Goal: Contribute content: Contribute content

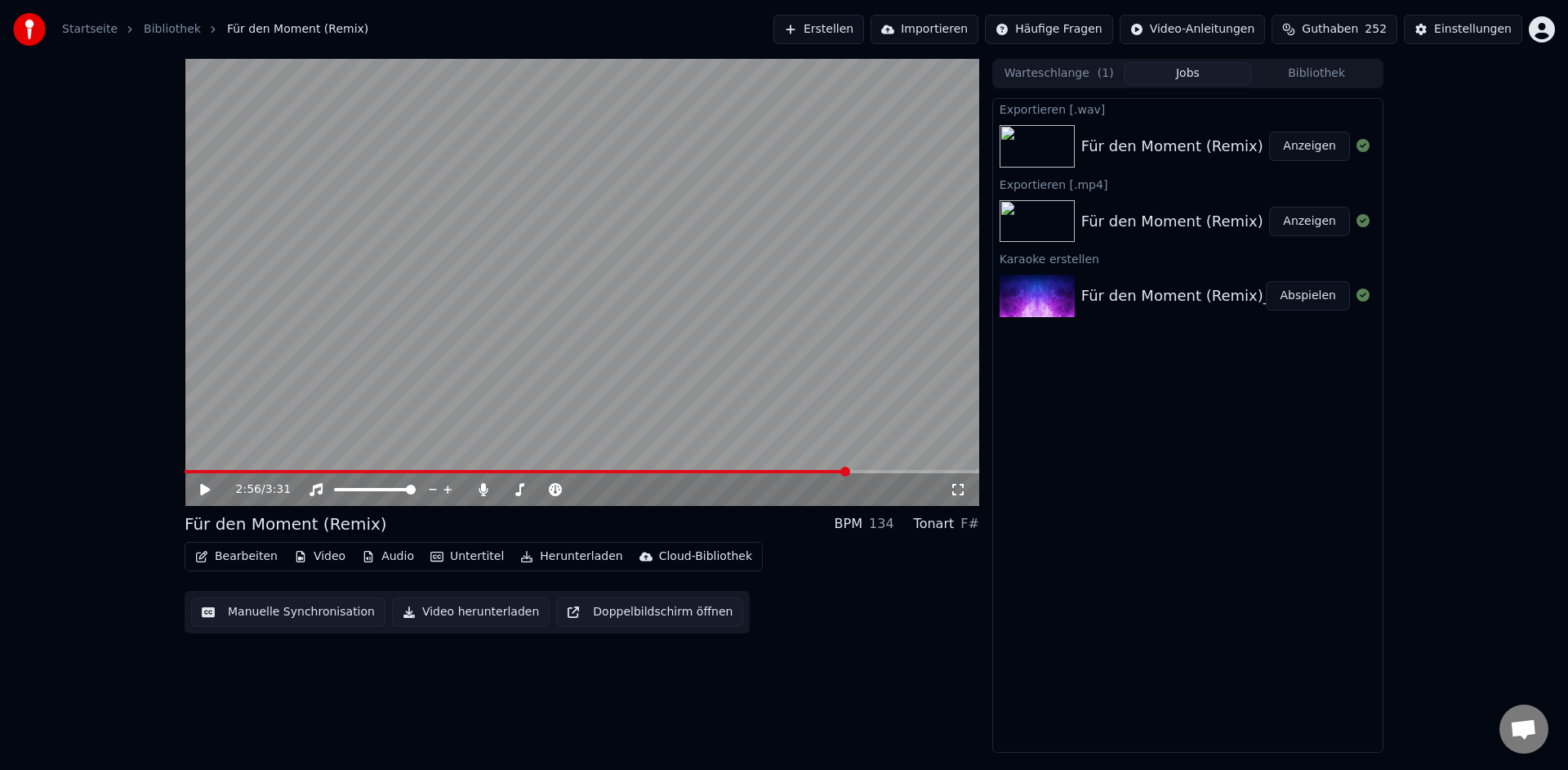
click at [864, 33] on button "Erstellen" at bounding box center [818, 30] width 90 height 30
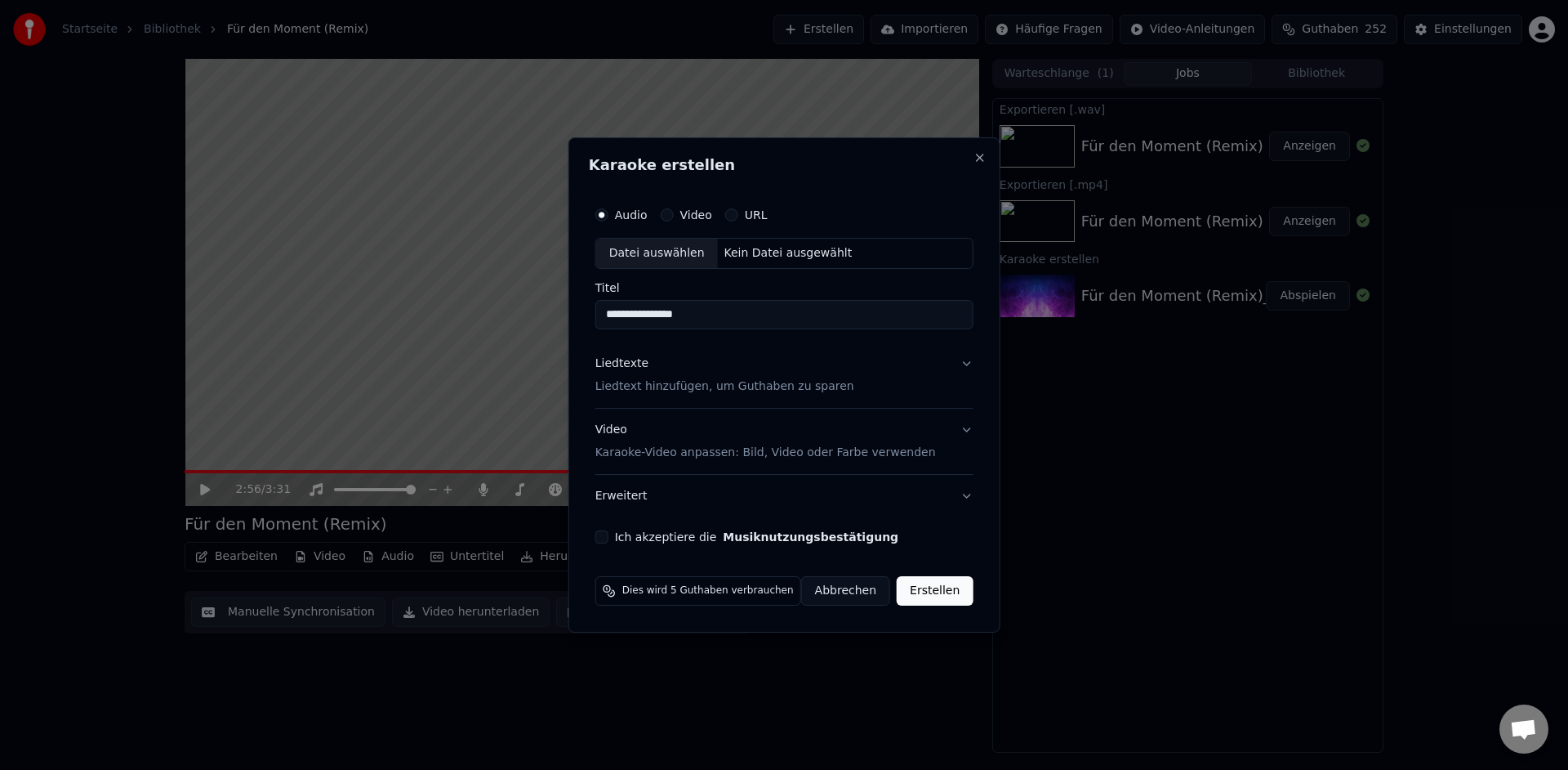
click at [663, 250] on div "Datei auswählen" at bounding box center [657, 253] width 122 height 30
type input "**********"
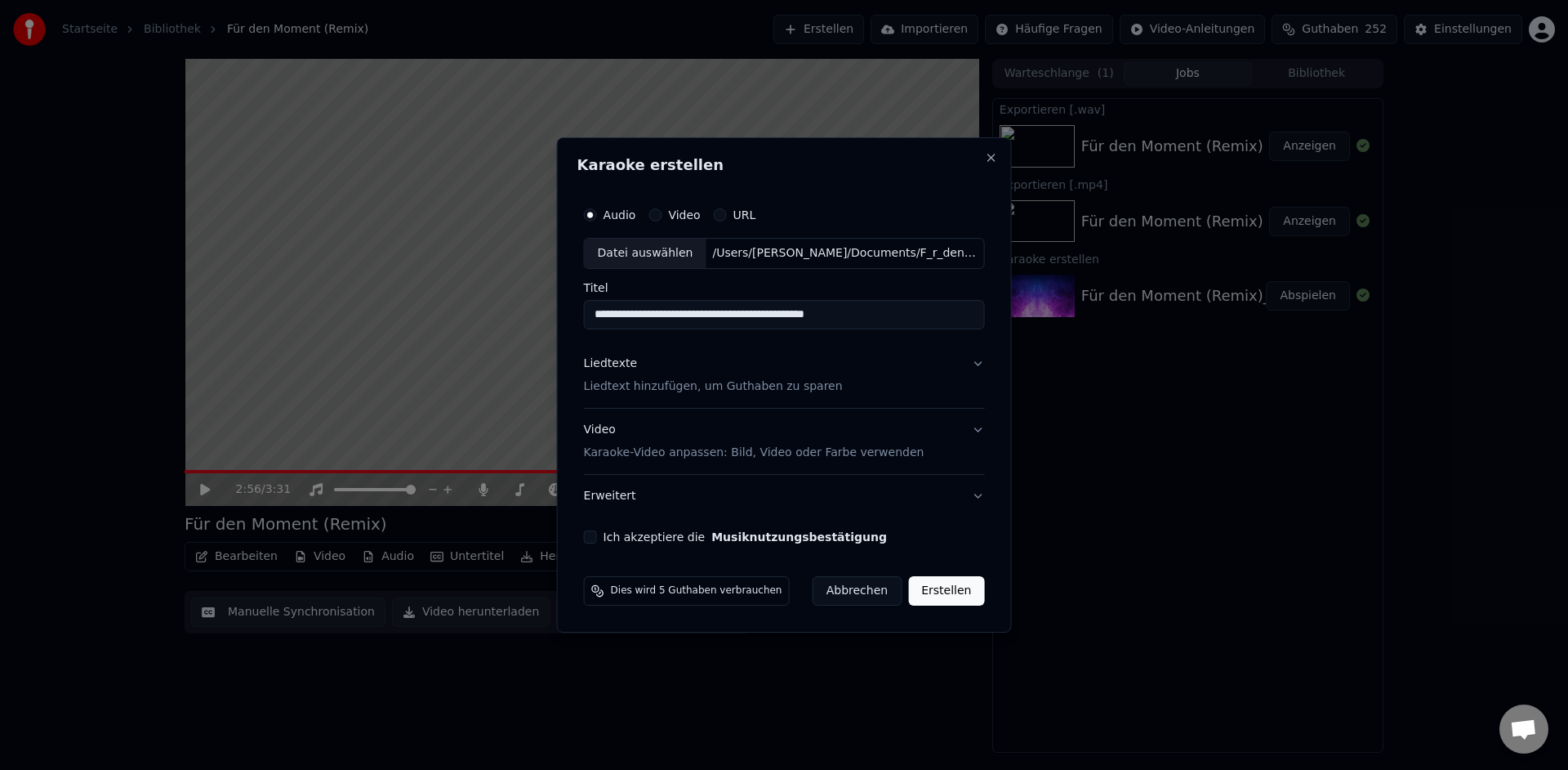
click at [697, 387] on p "Liedtext hinzufügen, um Guthaben zu sparen" at bounding box center [713, 386] width 259 height 17
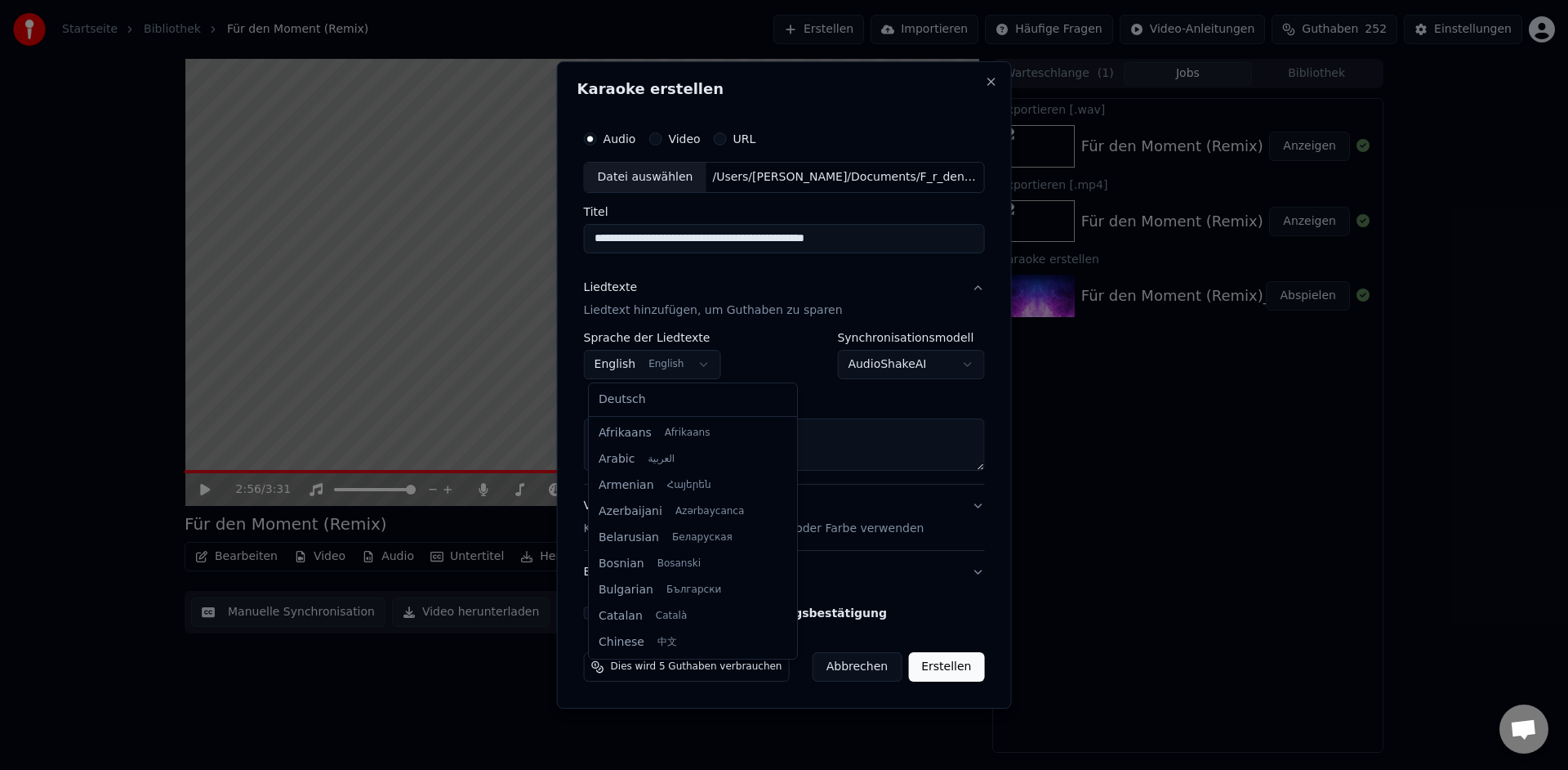
click at [704, 366] on body "**********" at bounding box center [784, 385] width 1568 height 770
select select "**"
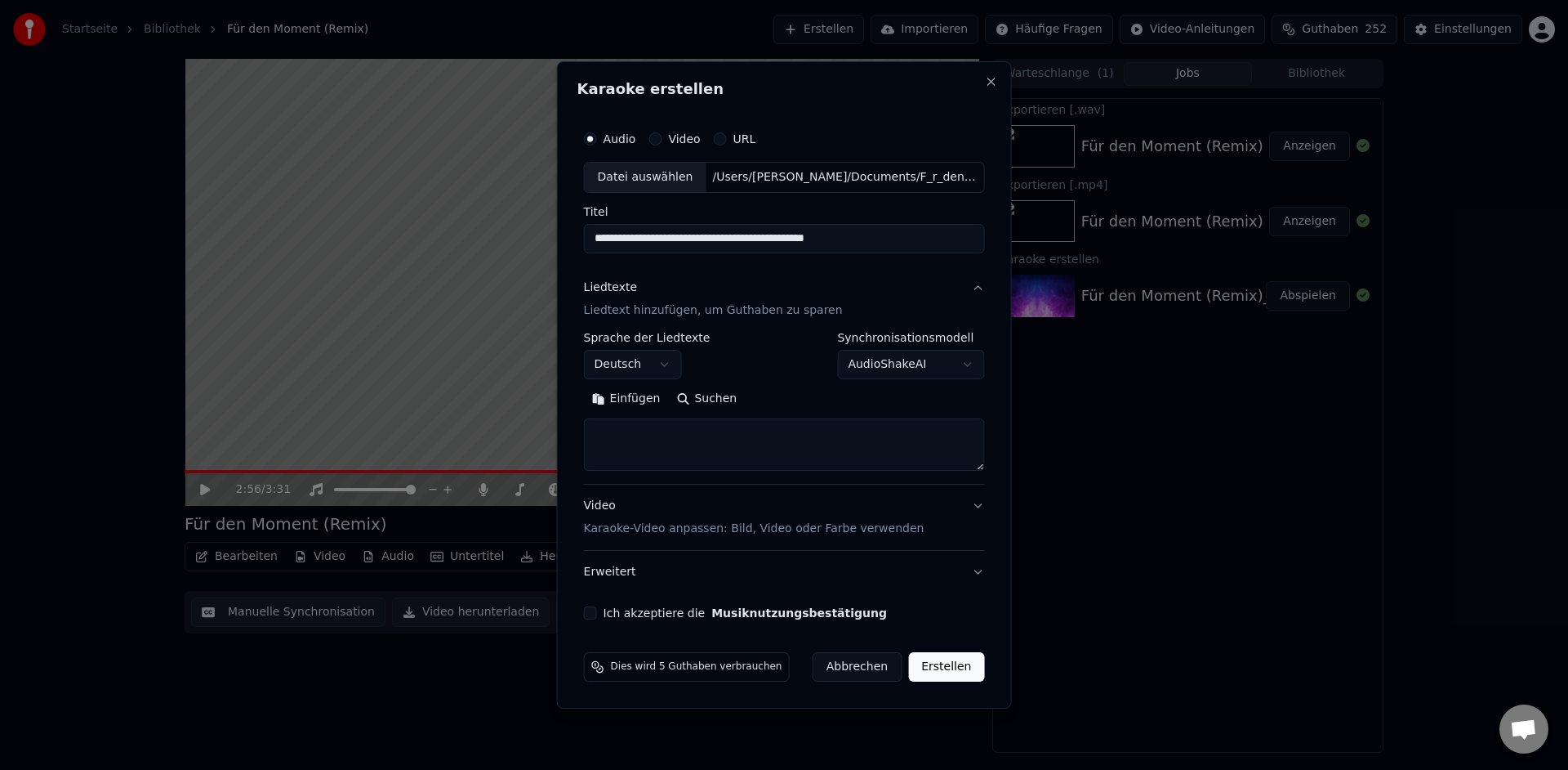
click at [629, 435] on textarea at bounding box center [784, 444] width 401 height 52
paste textarea "**********"
drag, startPoint x: 864, startPoint y: 432, endPoint x: 587, endPoint y: 431, distance: 277.0
click at [587, 431] on textarea at bounding box center [779, 444] width 391 height 52
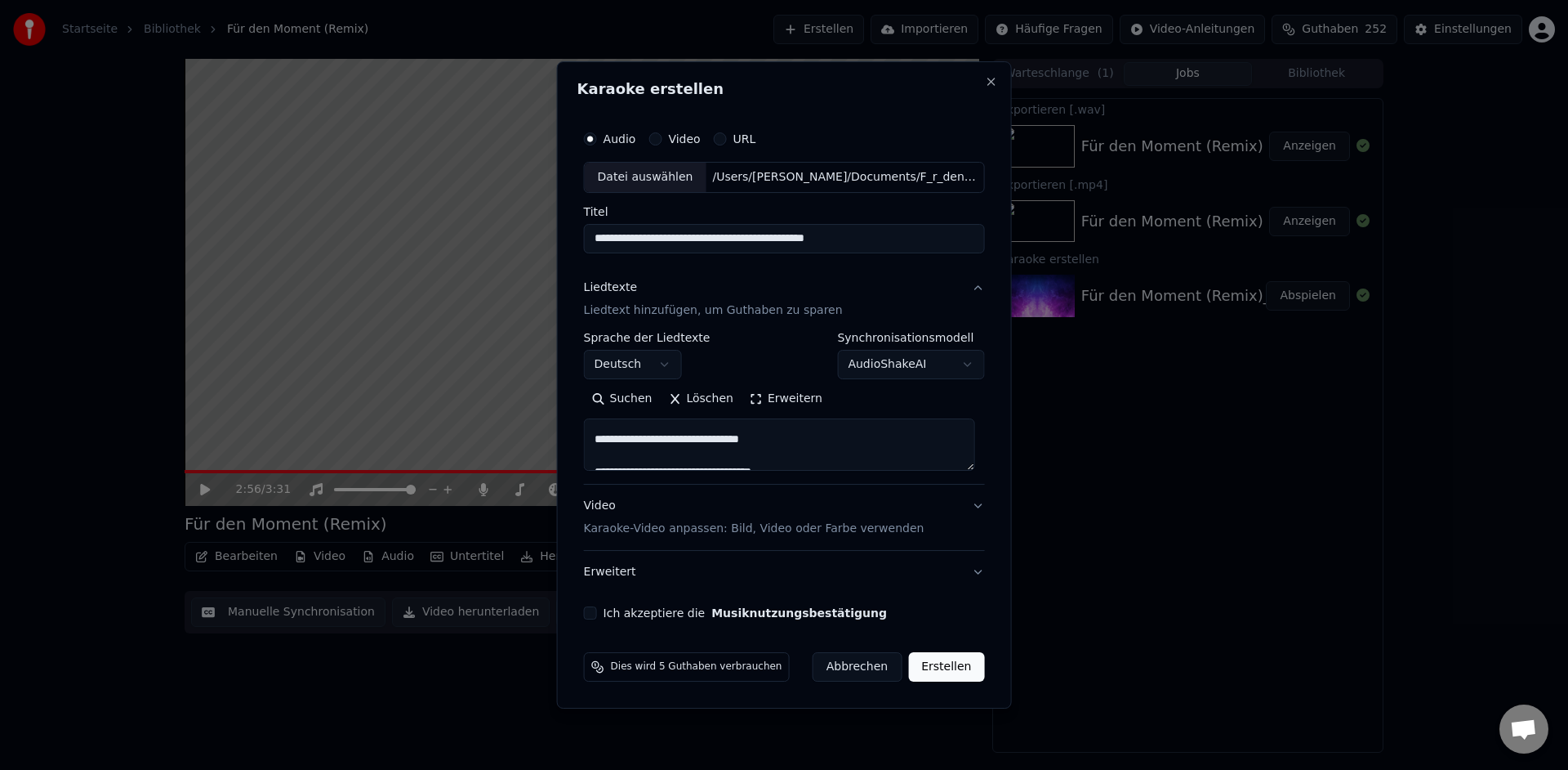
scroll to position [31, 0]
click at [616, 451] on textarea at bounding box center [779, 444] width 391 height 52
click at [613, 455] on textarea at bounding box center [779, 444] width 391 height 52
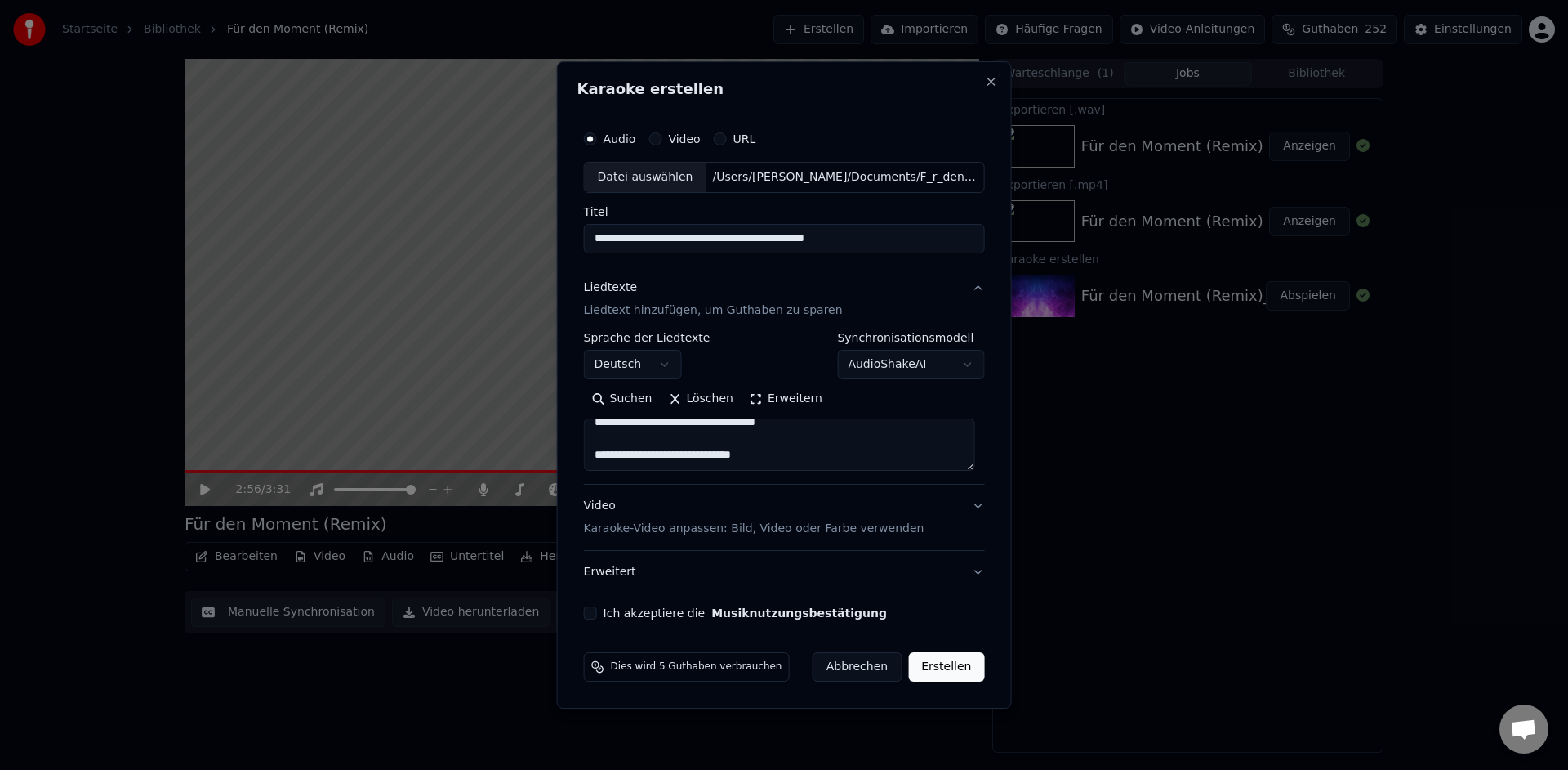
click at [610, 443] on textarea at bounding box center [779, 444] width 391 height 52
drag, startPoint x: 796, startPoint y: 448, endPoint x: 653, endPoint y: 450, distance: 143.0
click at [653, 450] on textarea at bounding box center [779, 444] width 391 height 52
click at [716, 448] on textarea at bounding box center [779, 444] width 391 height 52
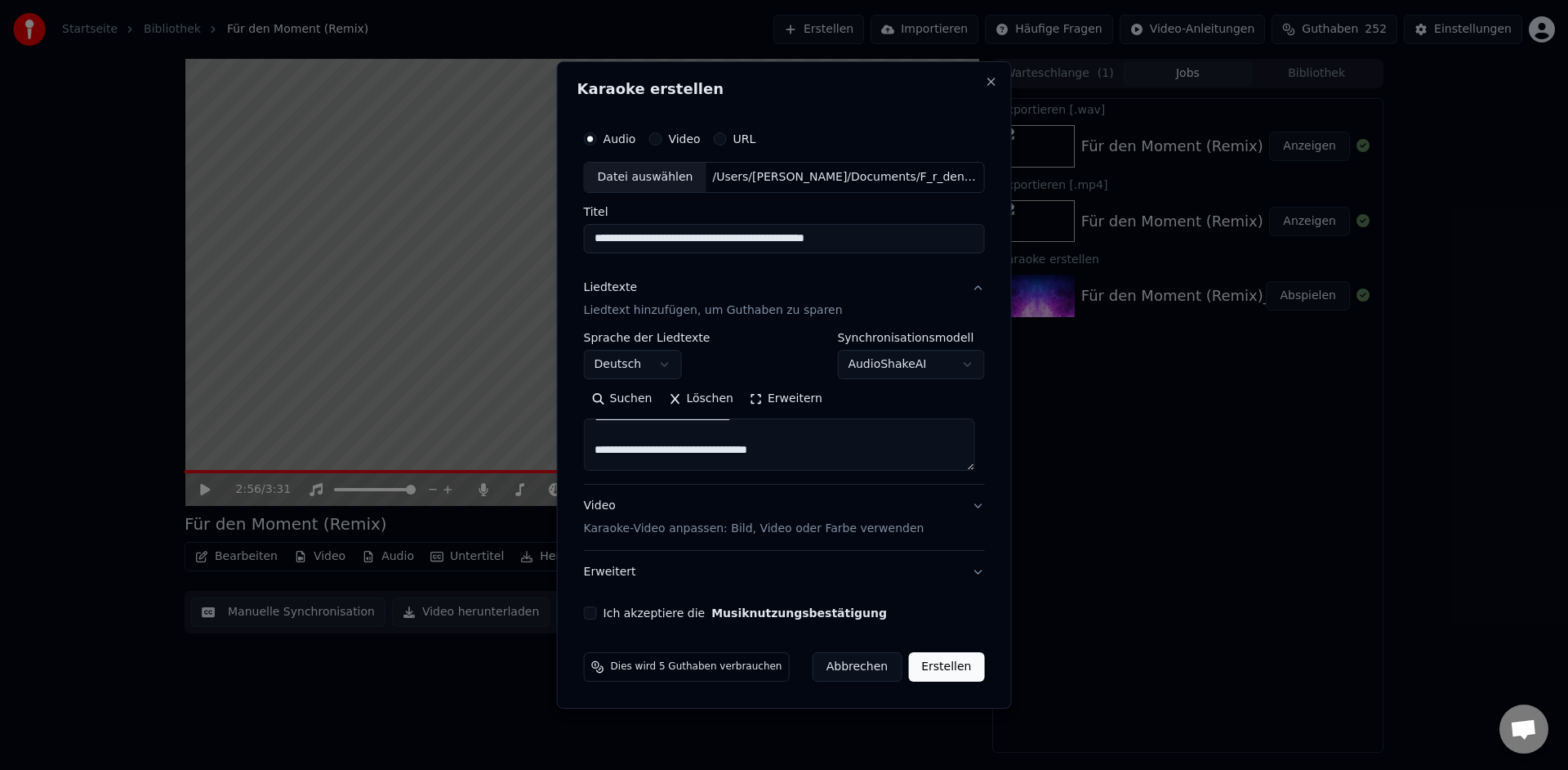
drag, startPoint x: 792, startPoint y: 450, endPoint x: 643, endPoint y: 450, distance: 149.0
click at [643, 450] on textarea at bounding box center [779, 444] width 391 height 52
click at [650, 450] on textarea at bounding box center [779, 444] width 391 height 52
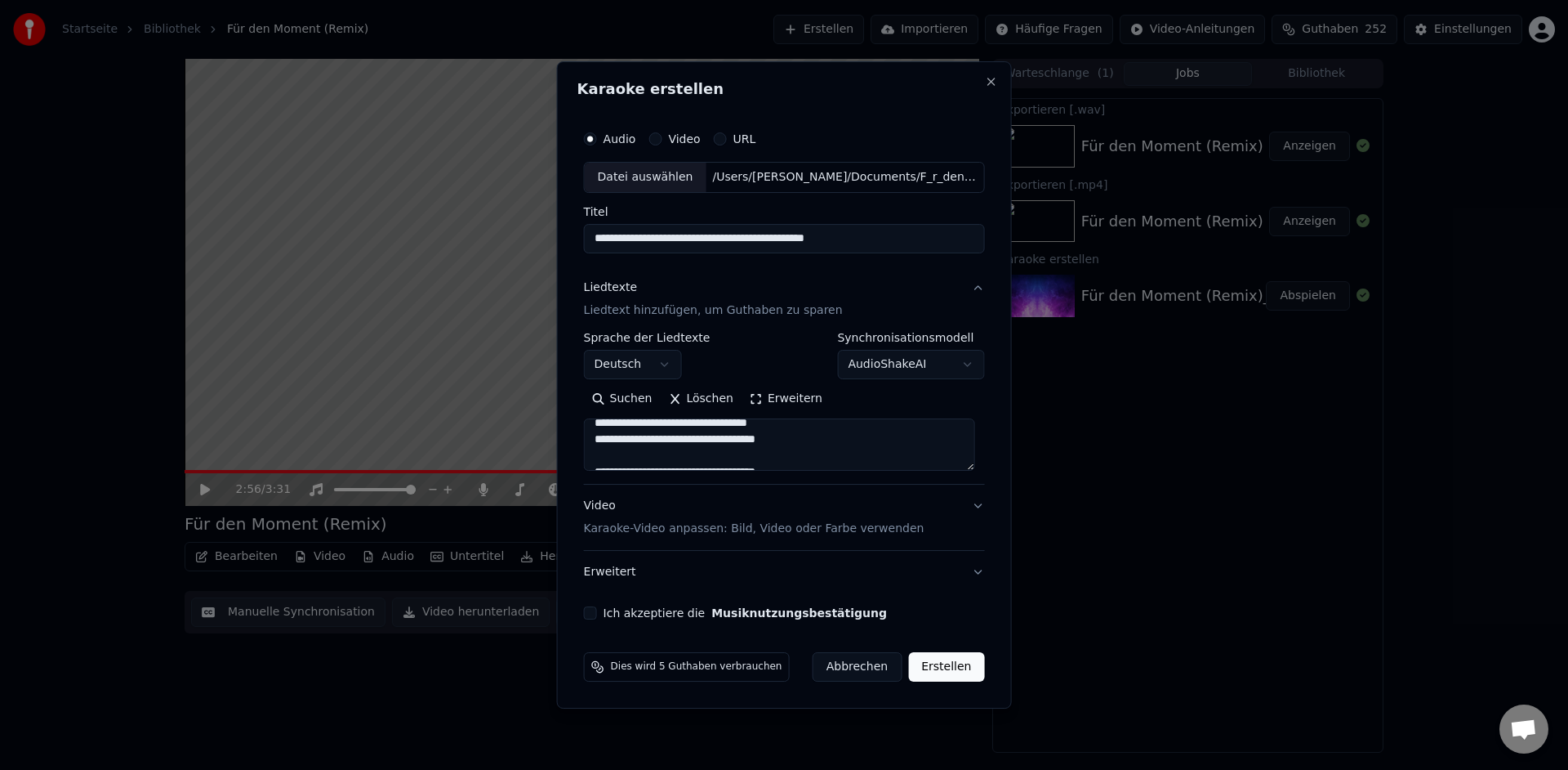
click at [637, 451] on textarea at bounding box center [779, 444] width 391 height 52
click at [623, 452] on textarea at bounding box center [779, 444] width 391 height 52
drag, startPoint x: 642, startPoint y: 445, endPoint x: 784, endPoint y: 445, distance: 142.0
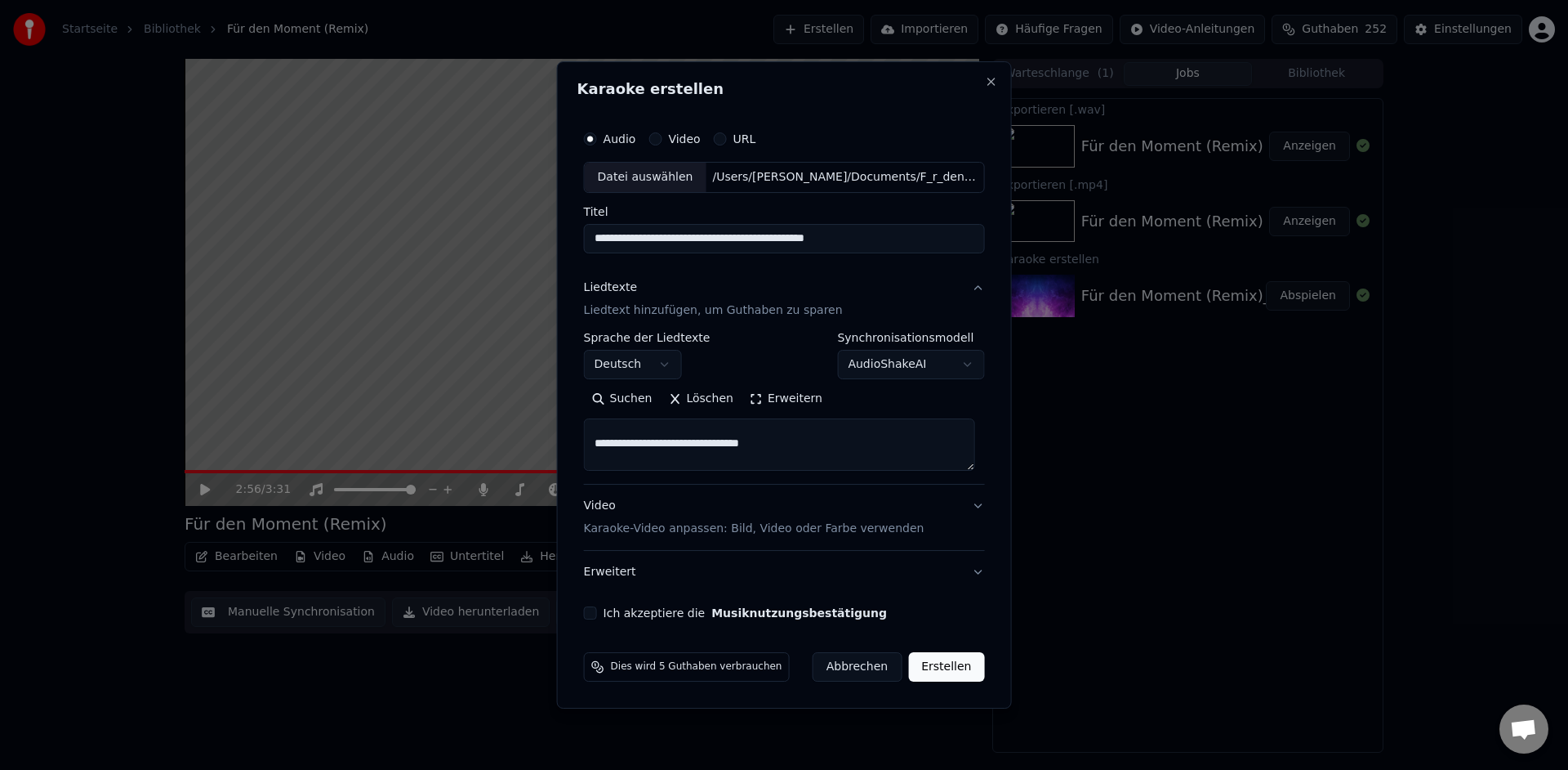
click at [784, 445] on textarea at bounding box center [779, 444] width 391 height 52
click at [668, 442] on textarea at bounding box center [779, 444] width 391 height 52
click at [663, 451] on textarea at bounding box center [779, 444] width 391 height 52
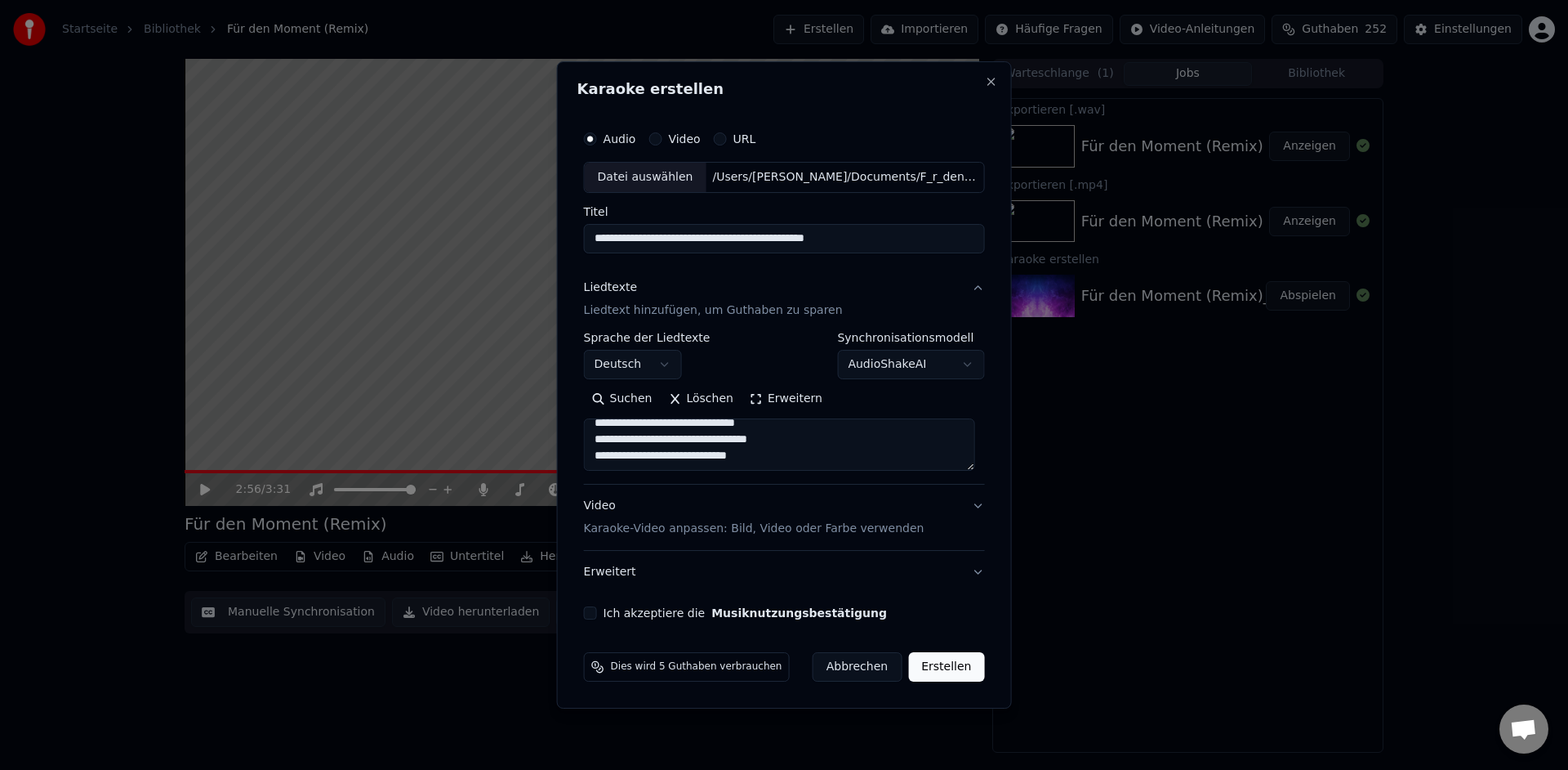
scroll to position [323, 0]
click at [663, 449] on textarea at bounding box center [779, 444] width 391 height 52
click at [785, 435] on textarea at bounding box center [779, 444] width 391 height 52
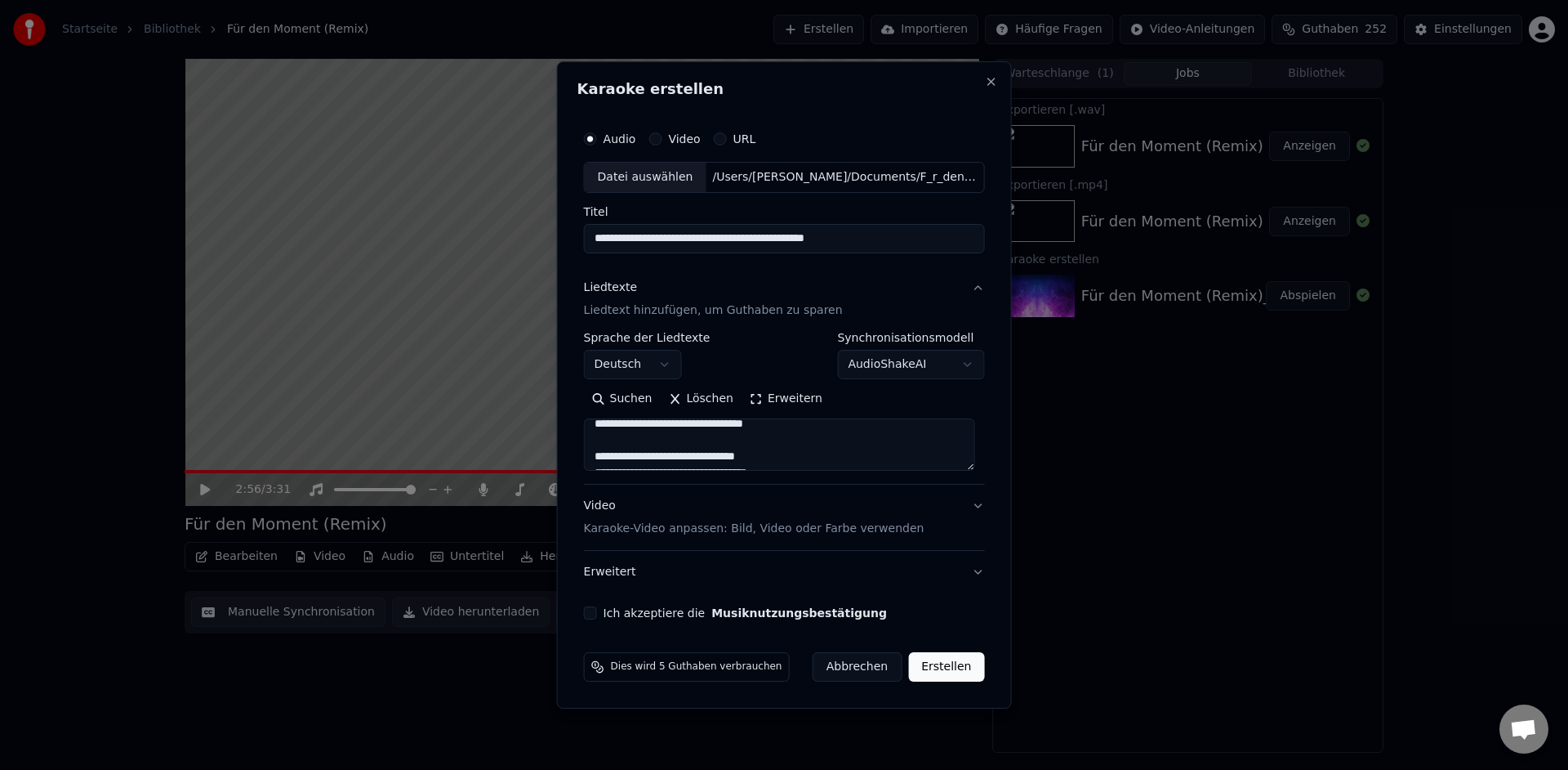
click at [784, 440] on textarea at bounding box center [779, 444] width 391 height 52
drag, startPoint x: 810, startPoint y: 437, endPoint x: 642, endPoint y: 437, distance: 168.0
click at [642, 437] on textarea at bounding box center [779, 444] width 391 height 52
click at [700, 448] on textarea at bounding box center [779, 444] width 391 height 52
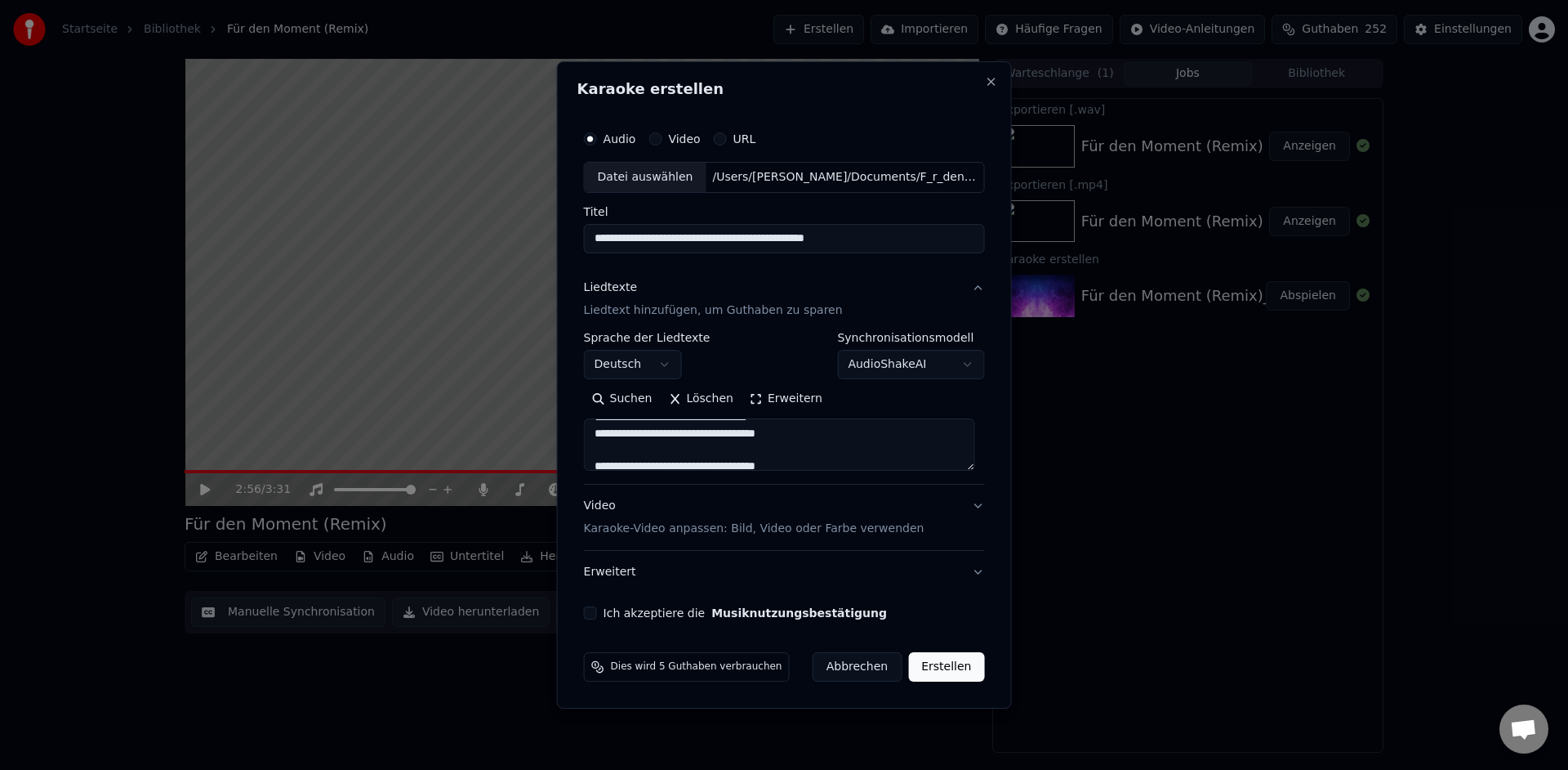
click at [697, 446] on textarea at bounding box center [779, 444] width 391 height 52
click at [696, 445] on textarea at bounding box center [779, 444] width 391 height 52
click at [677, 450] on textarea at bounding box center [779, 444] width 391 height 52
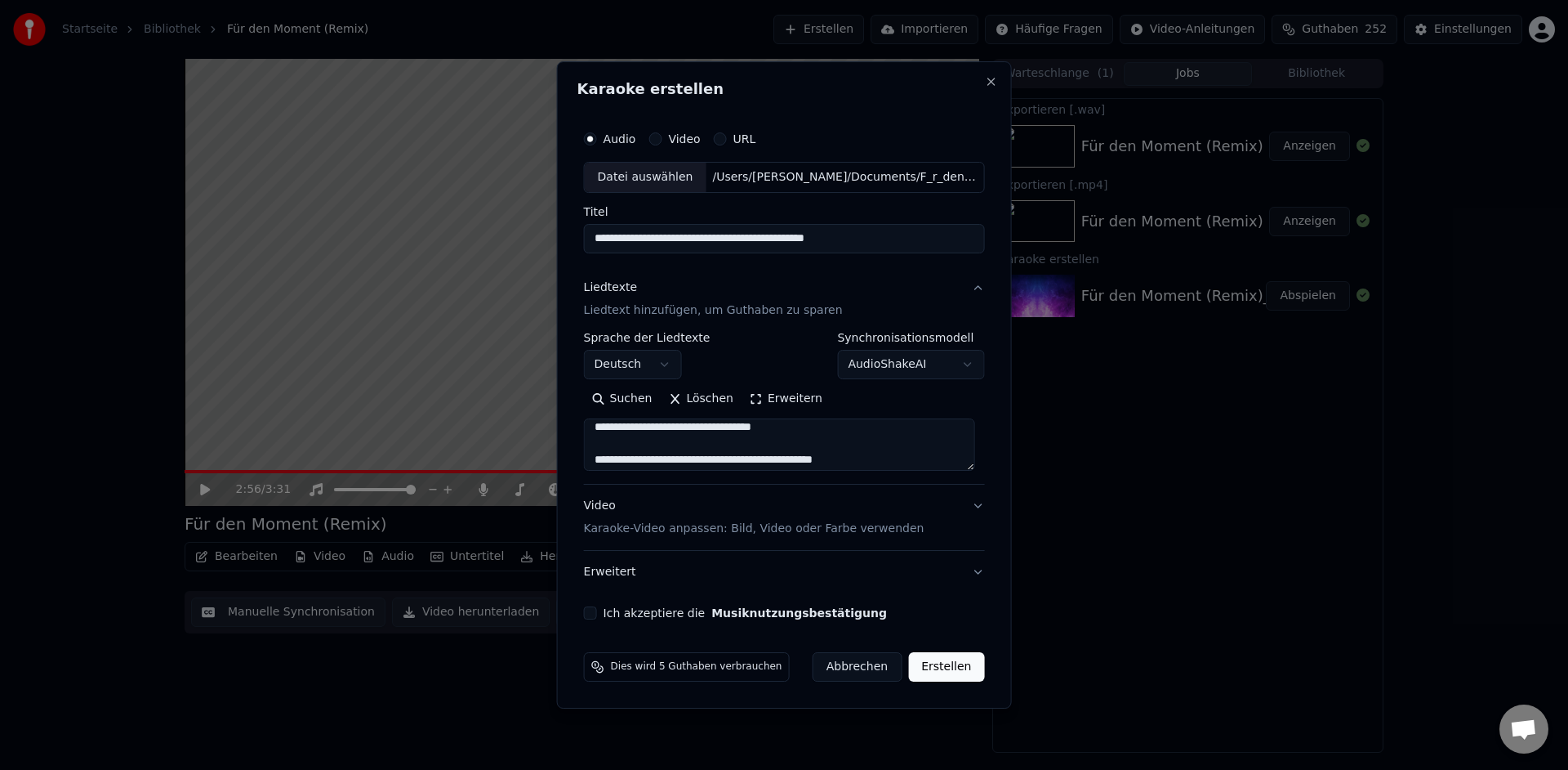
click at [677, 449] on textarea at bounding box center [779, 444] width 391 height 52
click at [813, 431] on textarea at bounding box center [779, 444] width 391 height 52
drag, startPoint x: 628, startPoint y: 446, endPoint x: 657, endPoint y: 445, distance: 29.0
click at [657, 445] on textarea at bounding box center [779, 444] width 391 height 52
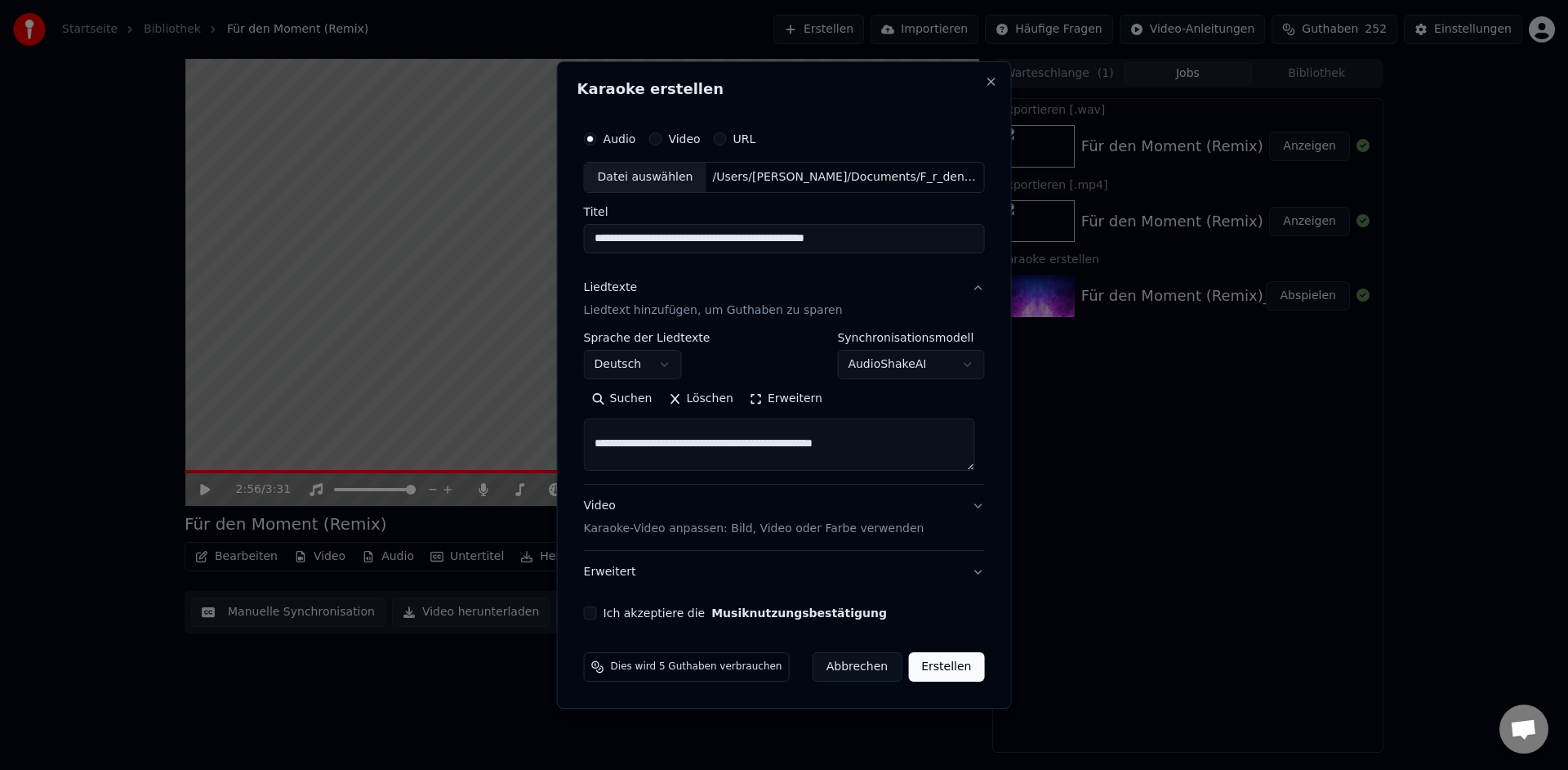
click at [640, 446] on textarea at bounding box center [779, 444] width 391 height 52
drag, startPoint x: 626, startPoint y: 446, endPoint x: 878, endPoint y: 450, distance: 252.0
click at [878, 450] on textarea at bounding box center [779, 444] width 391 height 52
drag, startPoint x: 637, startPoint y: 454, endPoint x: 658, endPoint y: 453, distance: 21.0
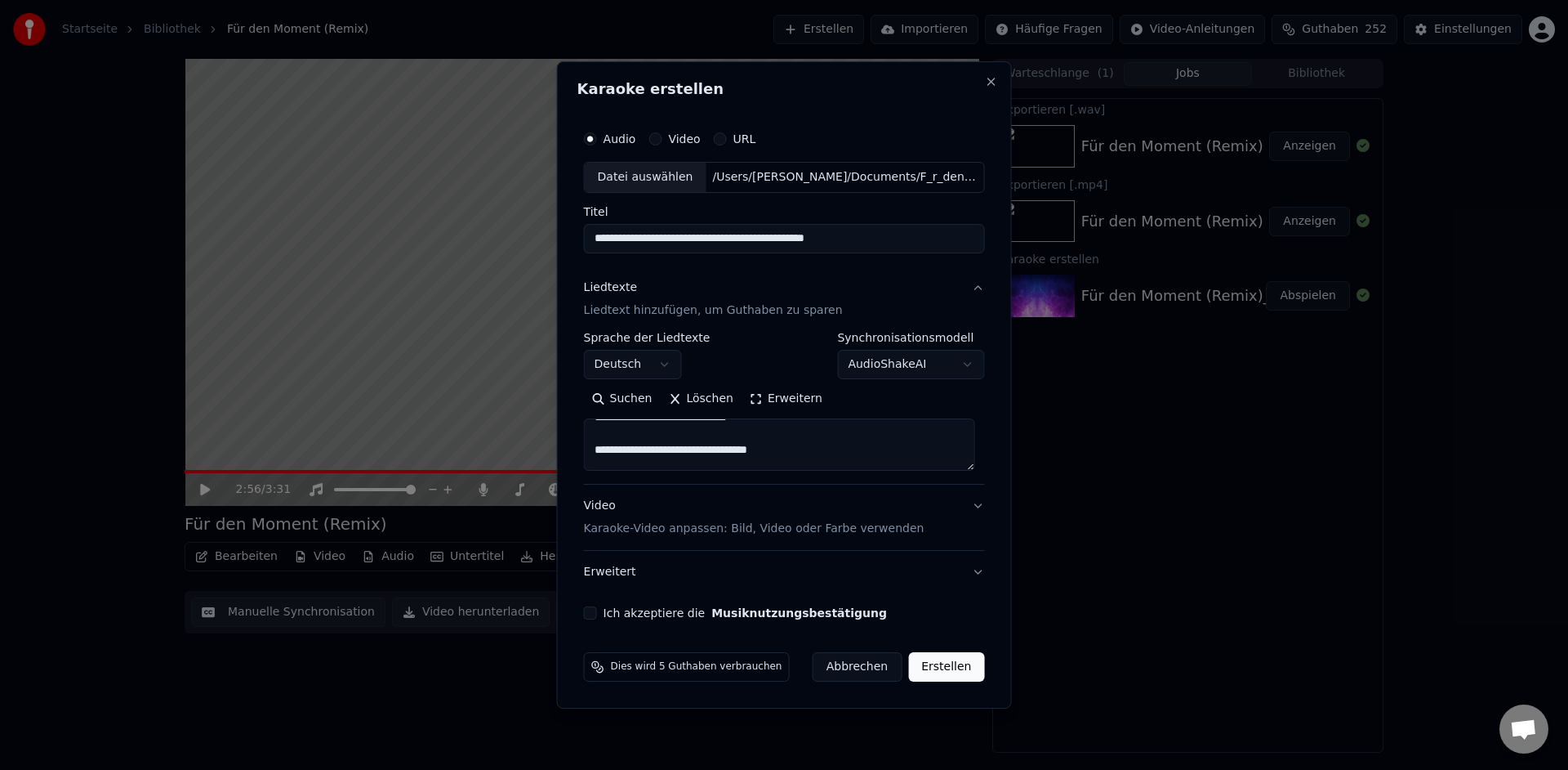
click at [659, 454] on textarea at bounding box center [779, 444] width 391 height 52
click at [663, 424] on textarea at bounding box center [779, 444] width 391 height 52
click at [639, 428] on textarea at bounding box center [779, 444] width 391 height 52
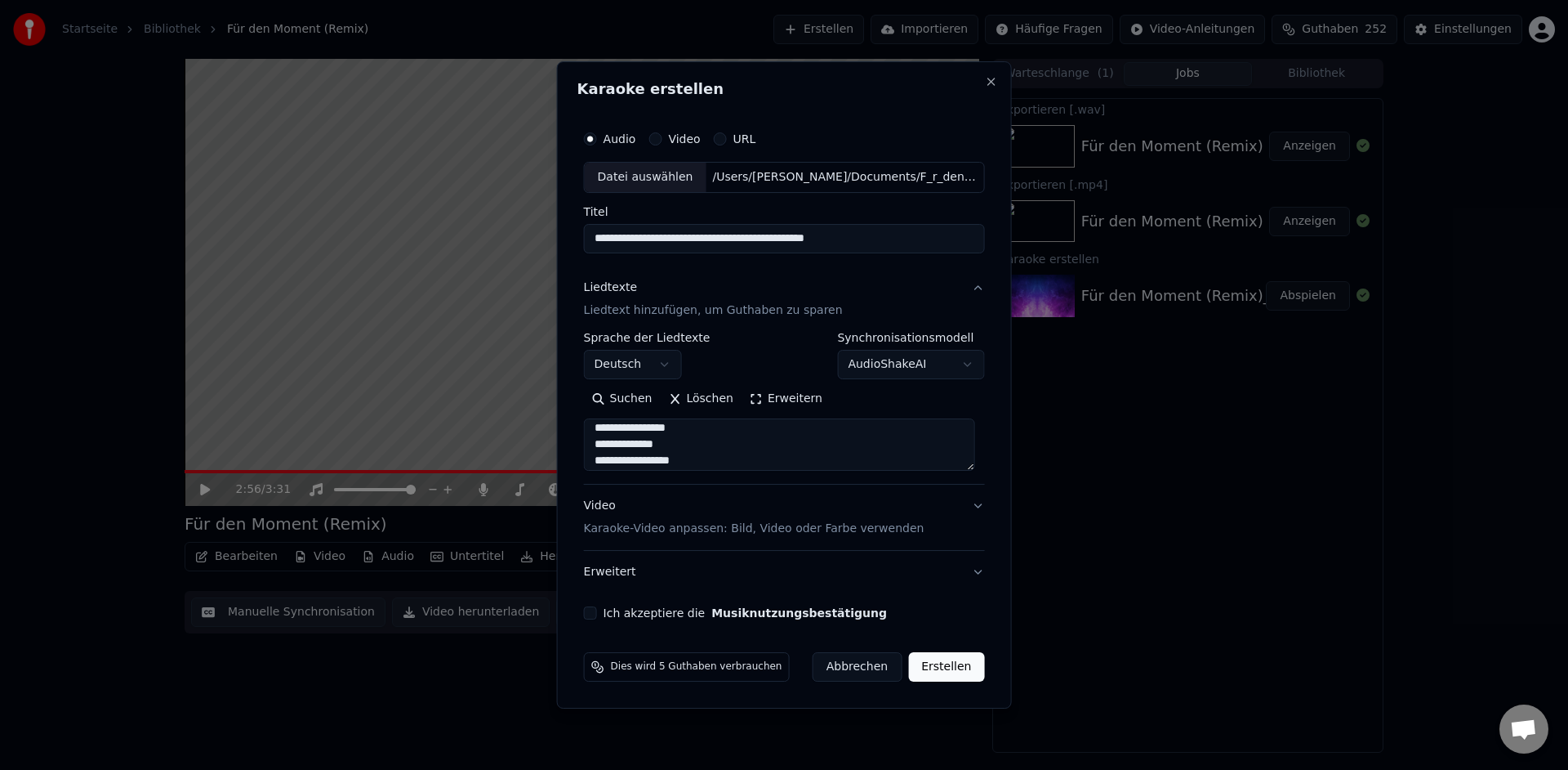
type textarea "**********"
click at [596, 619] on div "**********" at bounding box center [784, 371] width 414 height 510
click at [596, 615] on button "Ich akzeptiere die Musiknutzungsbestätigung" at bounding box center [590, 613] width 13 height 13
click at [970, 572] on button "Erweitert" at bounding box center [784, 572] width 401 height 43
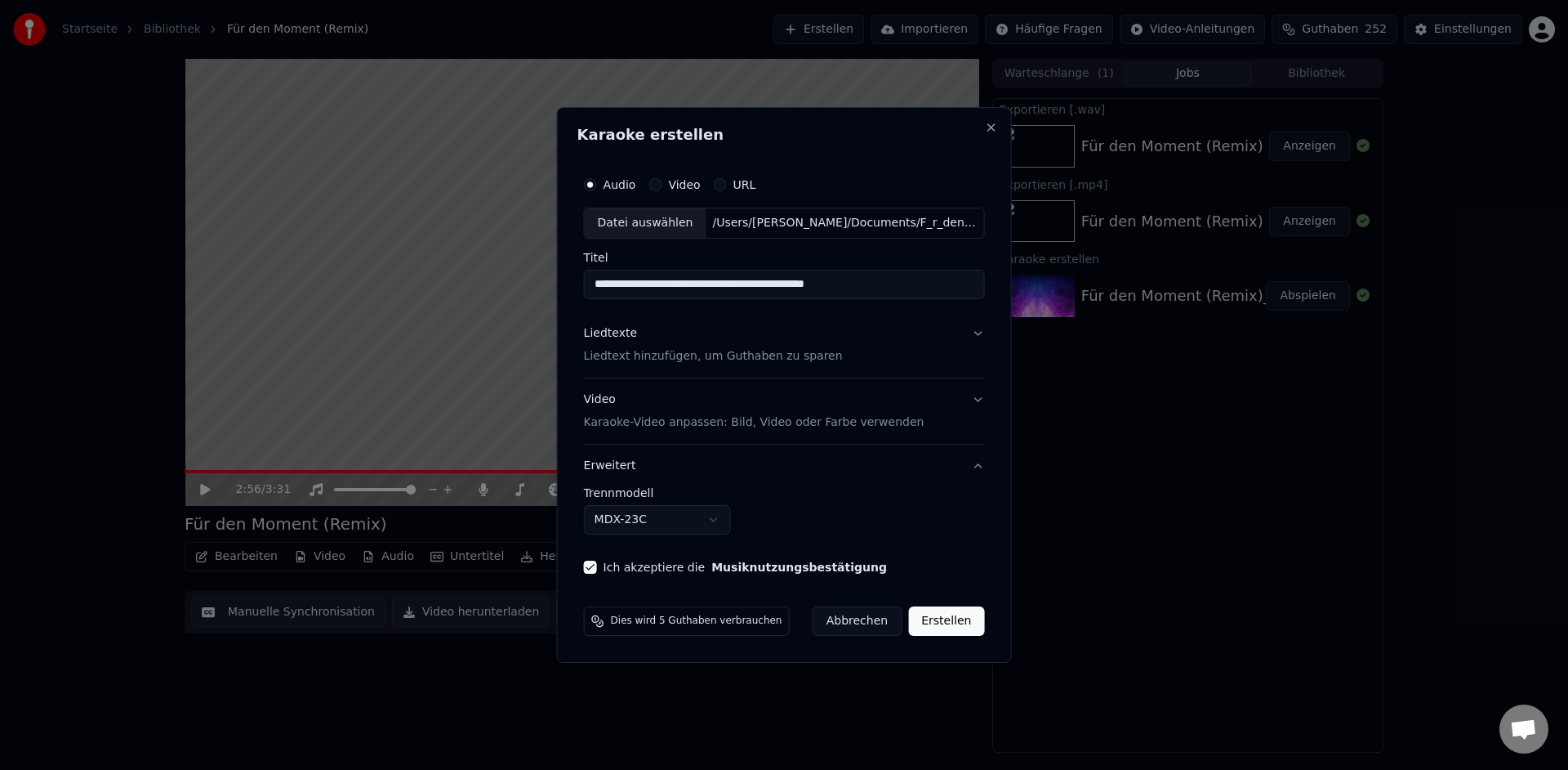
click at [716, 524] on body "**********" at bounding box center [784, 385] width 1568 height 770
click at [930, 622] on button "Erstellen" at bounding box center [946, 621] width 76 height 30
select select "******"
